Goal: Transaction & Acquisition: Purchase product/service

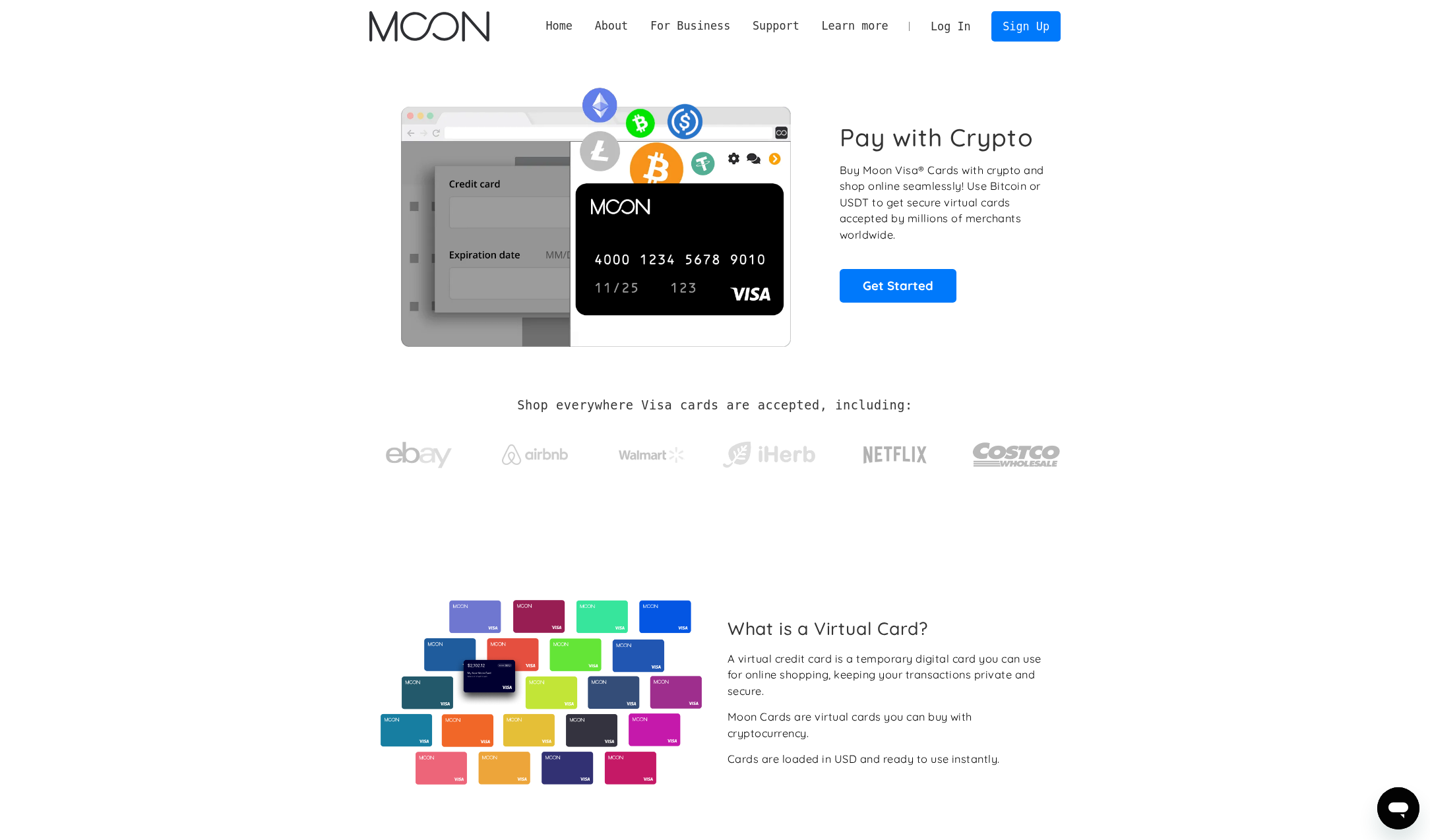
click at [946, 24] on link "Log In" at bounding box center [950, 26] width 62 height 29
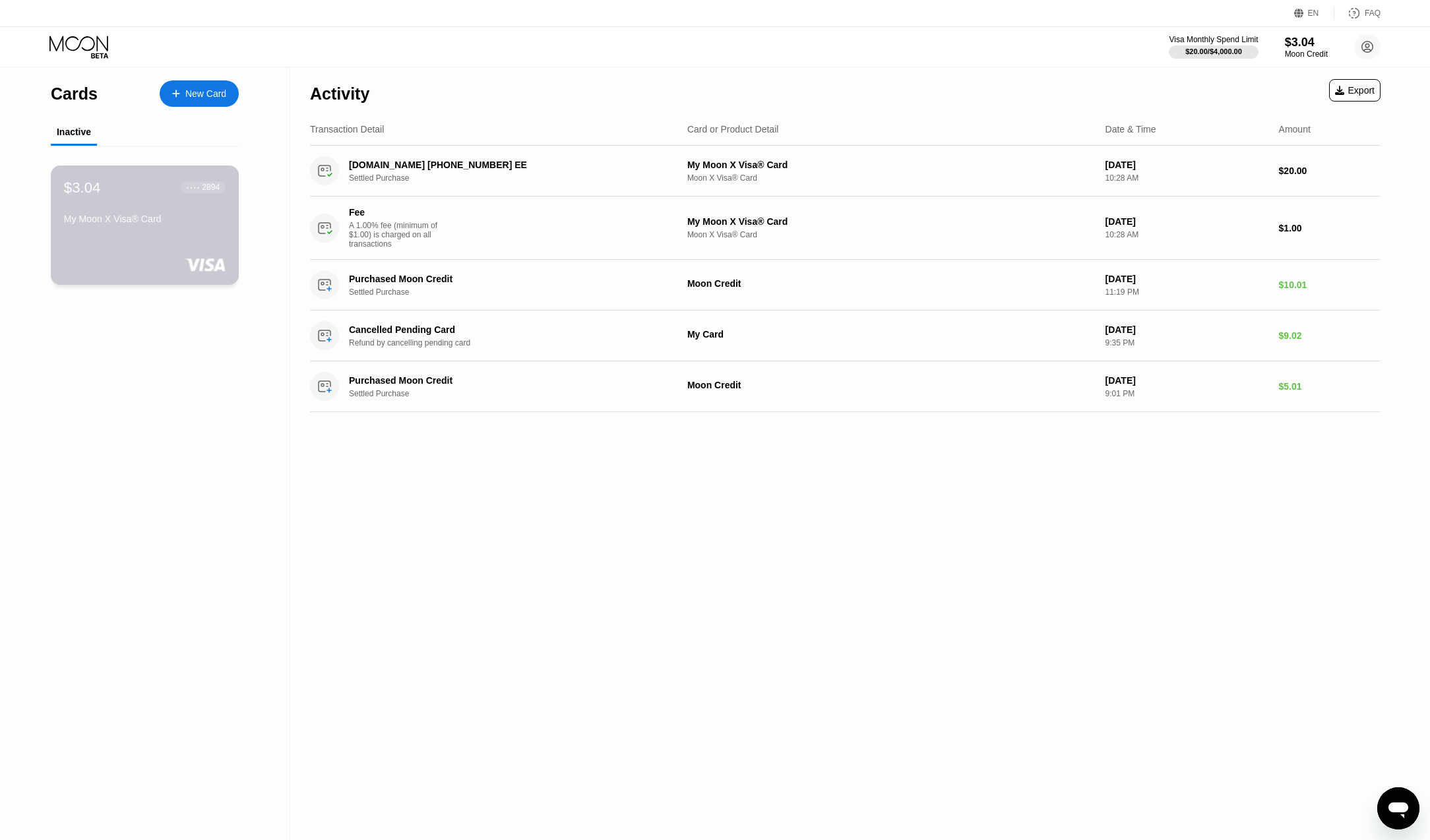
click at [185, 225] on div "My Moon X Visa® Card" at bounding box center [145, 219] width 162 height 11
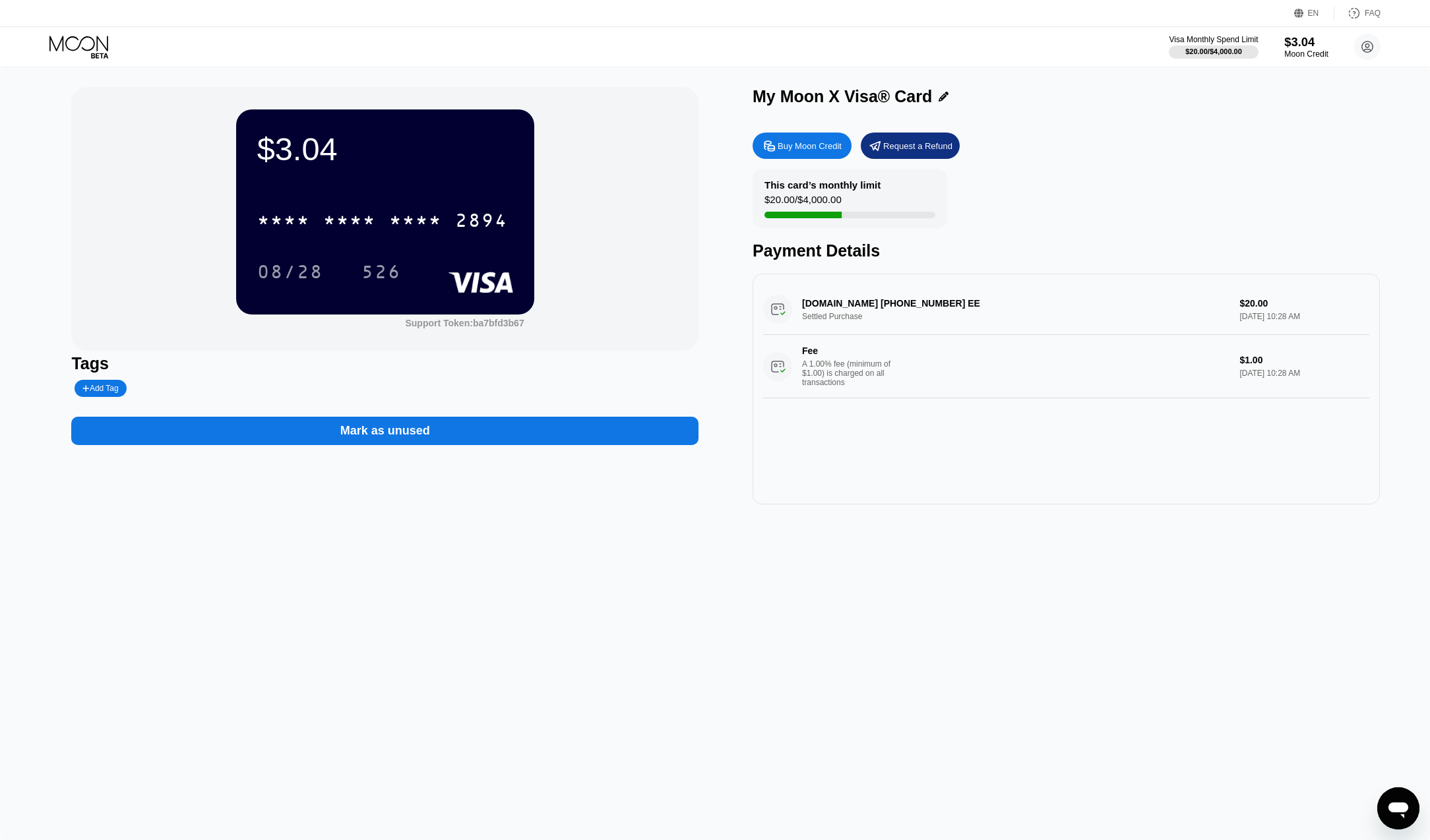
click at [1304, 44] on div "$3.04" at bounding box center [1306, 42] width 44 height 14
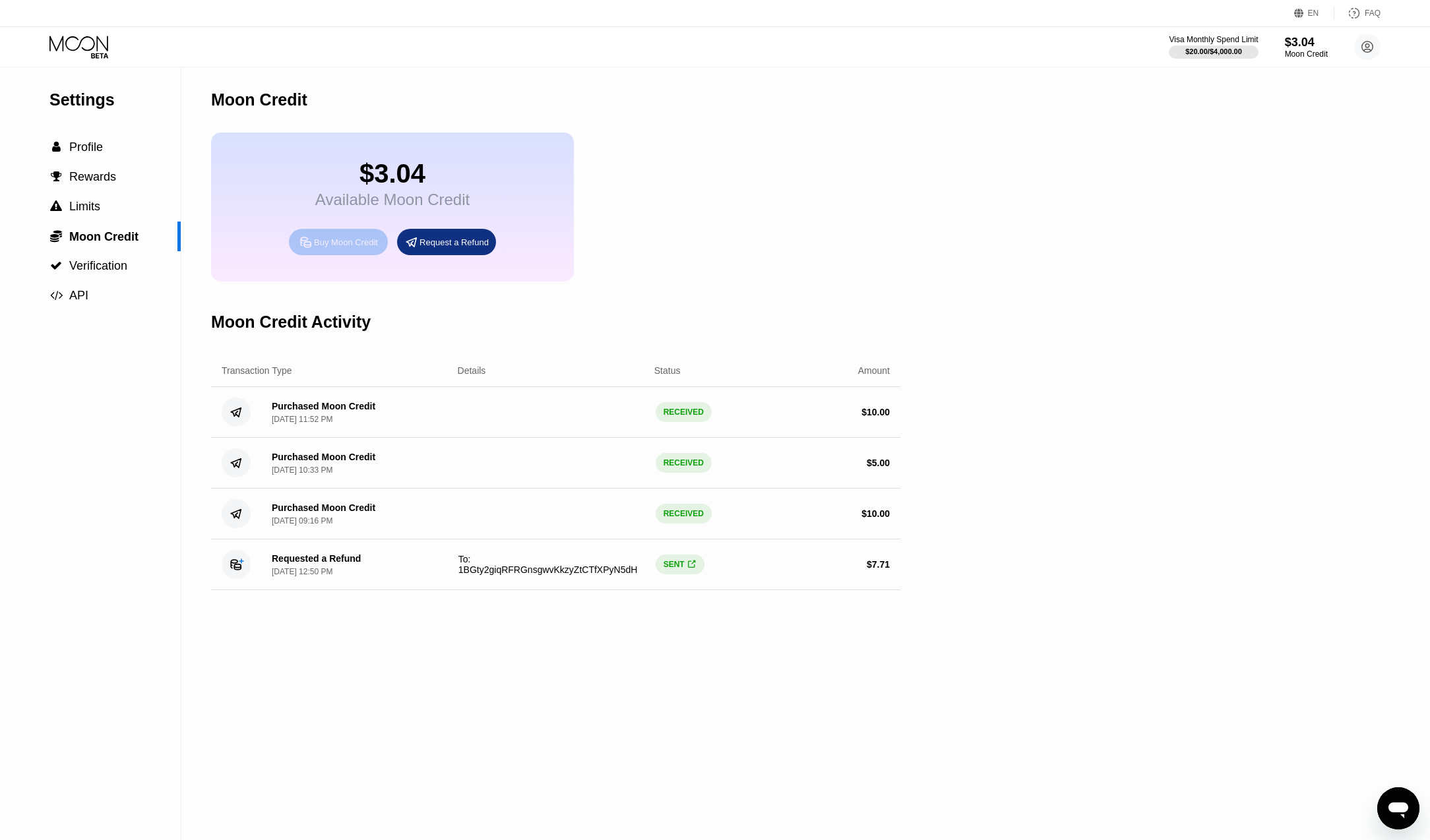
click at [351, 238] on div "Buy Moon Credit" at bounding box center [346, 242] width 64 height 11
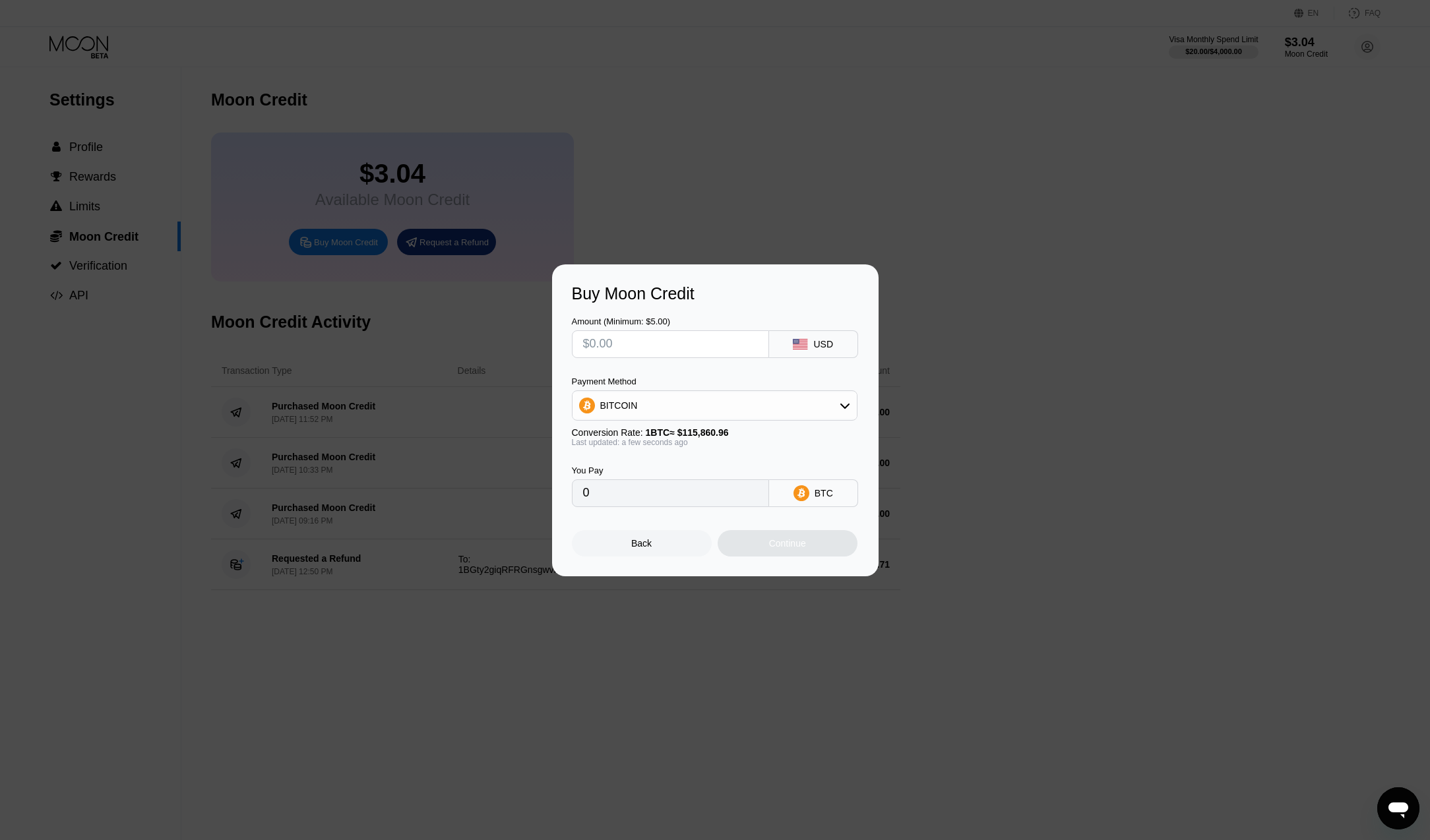
click at [756, 403] on div "BITCOIN" at bounding box center [715, 406] width 284 height 26
click at [679, 495] on div "USDC on Polygon" at bounding box center [723, 500] width 249 height 11
click at [689, 354] on input "text" at bounding box center [670, 344] width 175 height 26
type input "$8"
type input "8.00000000"
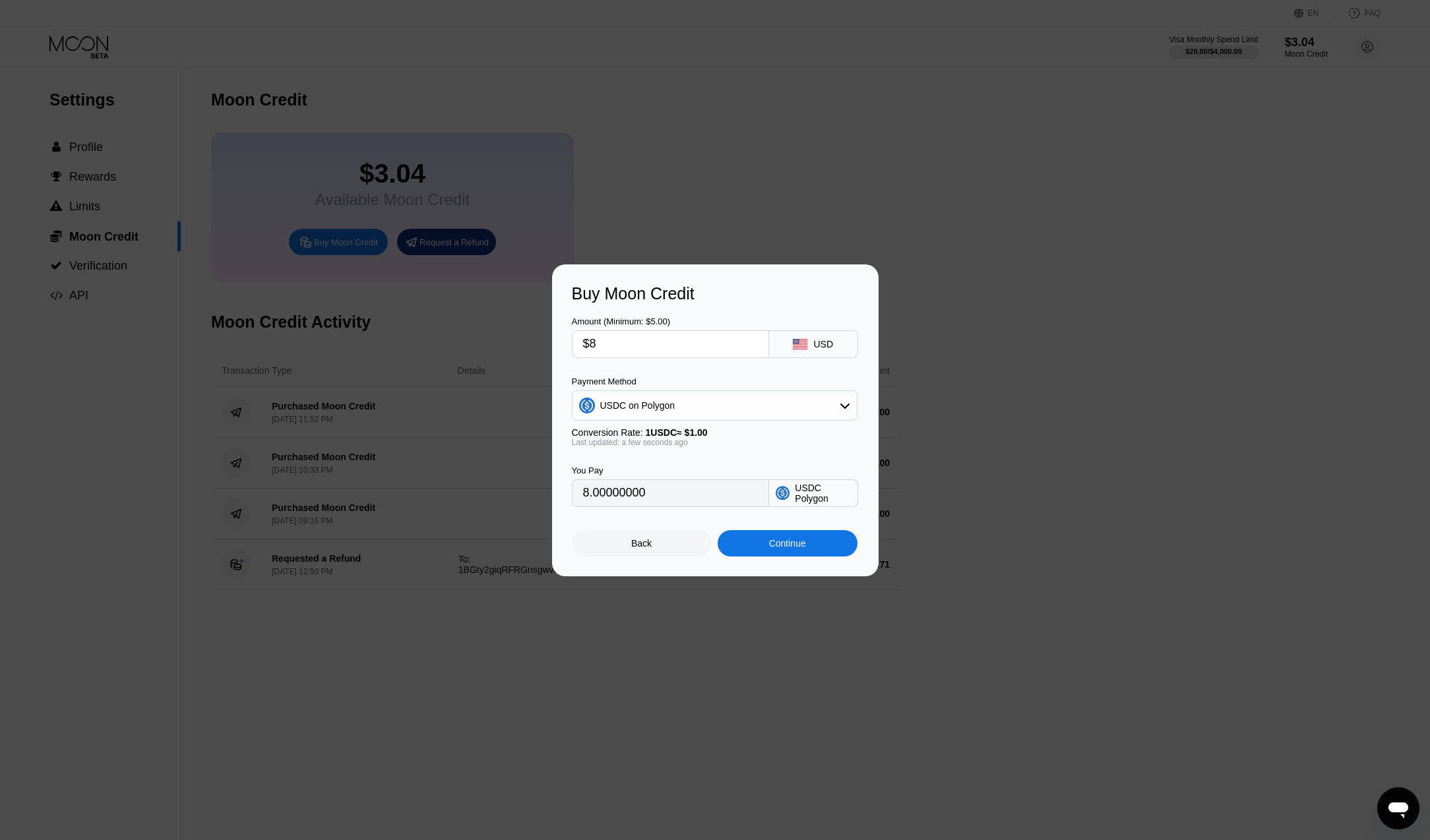
type input "$80"
type input "80.00000000"
type input "$80"
